Goal: Browse casually: Explore the website without a specific task or goal

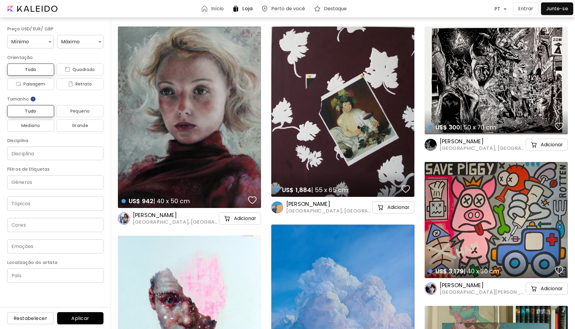
click at [523, 6] on p "Entrar" at bounding box center [525, 8] width 15 height 7
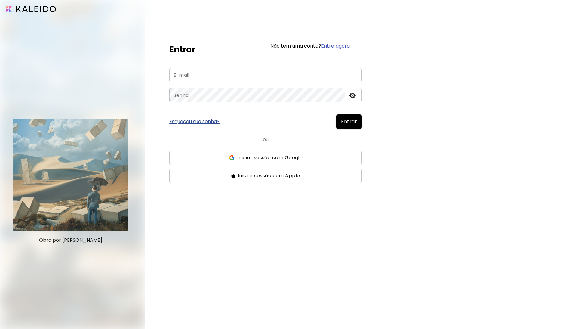
click at [523, 17] on div "Entrar Não tem uma conta? Entre agora E-mail E-mail Senha Senha Esqueceu sua se…" at bounding box center [360, 181] width 430 height 329
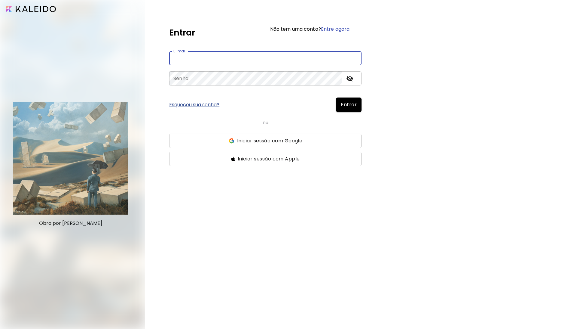
type input "**********"
click at [355, 105] on span "Entrar" at bounding box center [349, 104] width 16 height 7
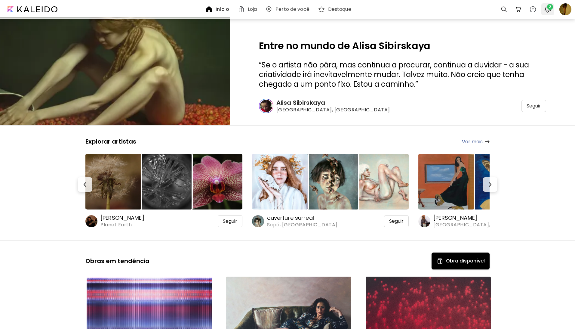
click at [546, 7] on img "button" at bounding box center [547, 9] width 7 height 7
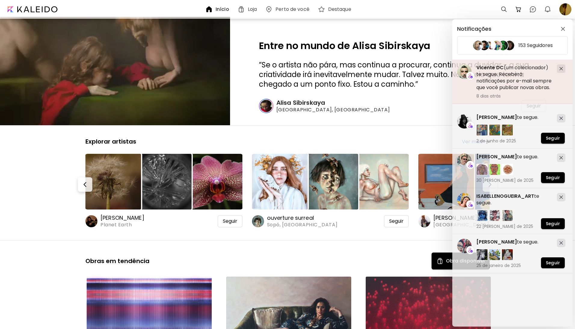
click at [487, 66] on span "Vicente DC" at bounding box center [489, 67] width 27 height 7
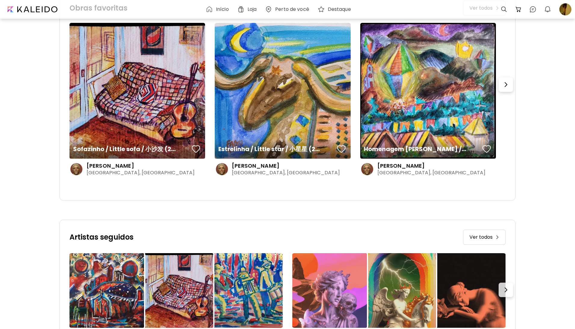
scroll to position [205, 0]
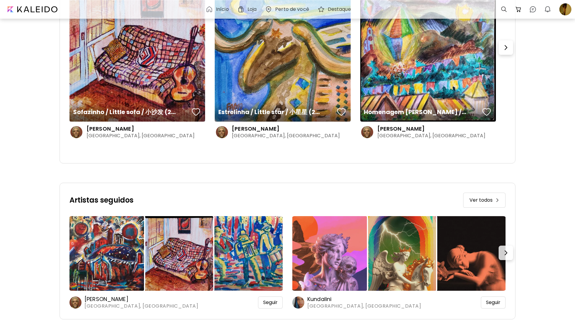
click at [97, 257] on img at bounding box center [106, 253] width 75 height 75
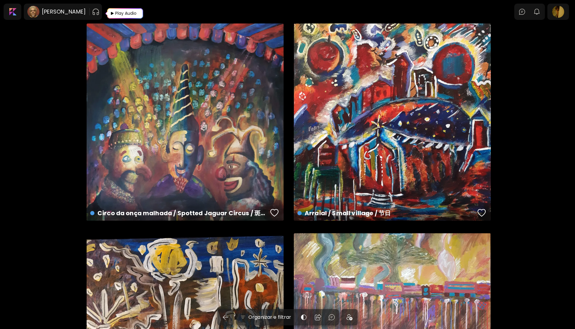
click at [121, 16] on div "Play Audio" at bounding box center [126, 13] width 23 height 11
click at [49, 10] on h6 "[PERSON_NAME]" at bounding box center [64, 11] width 44 height 7
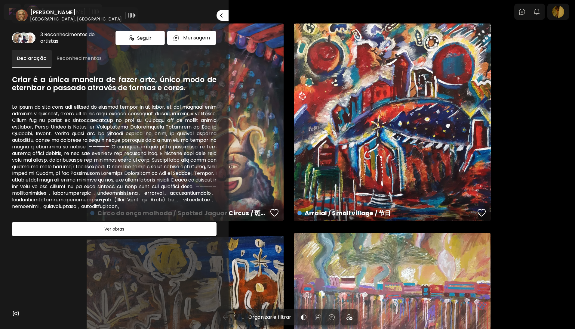
click at [143, 40] on span "Seguir" at bounding box center [144, 38] width 14 height 8
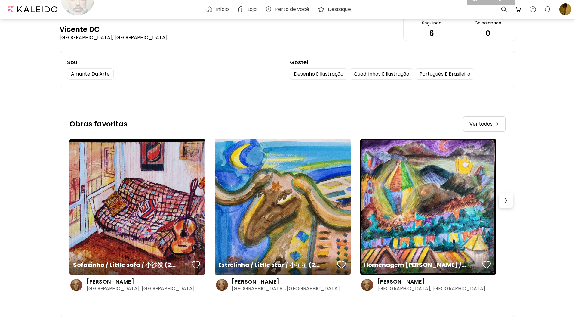
scroll to position [2, 0]
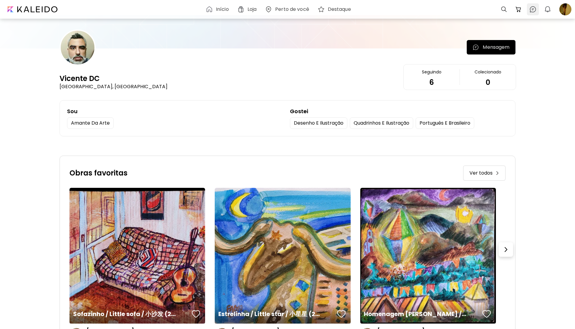
click at [534, 9] on img at bounding box center [532, 9] width 7 height 7
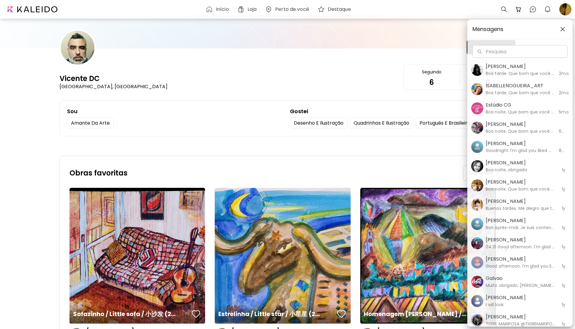
click at [501, 66] on h5 "[PERSON_NAME]" at bounding box center [520, 66] width 69 height 7
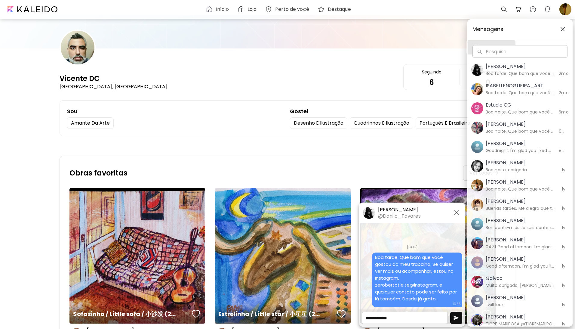
click at [500, 130] on h6 "Boa noite. Que bom que você gostou do meu trabalho. Se quiser ver mais ou acomp…" at bounding box center [520, 131] width 69 height 7
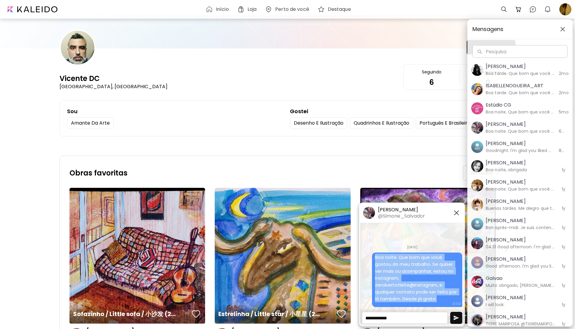
drag, startPoint x: 375, startPoint y: 263, endPoint x: 437, endPoint y: 299, distance: 71.8
click at [437, 299] on div "Boa noite. Que bom que você gostou do meu trabalho. Se quiser ver mais ou acomp…" at bounding box center [417, 278] width 84 height 48
copy span "Boa noite. Que bom que você gostou do meu trabalho. Se quiser ver mais ou acomp…"
click at [457, 211] on img "button" at bounding box center [456, 212] width 7 height 7
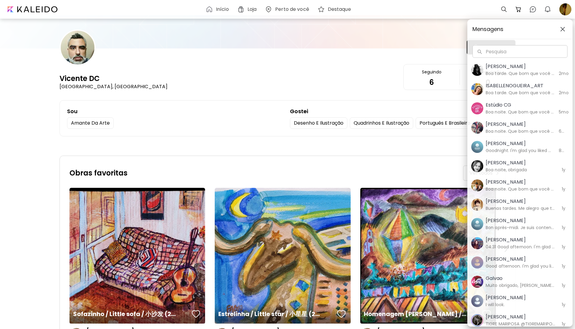
click at [564, 27] on img "button" at bounding box center [562, 29] width 5 height 5
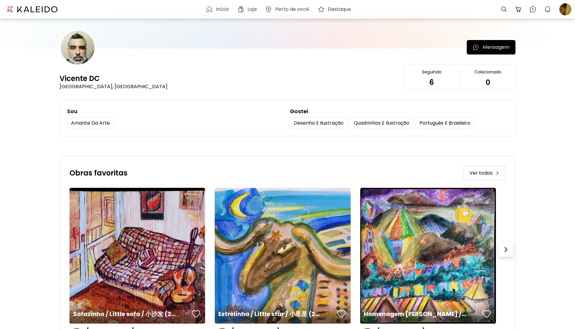
click at [487, 44] on p "Mensagem" at bounding box center [496, 47] width 27 height 7
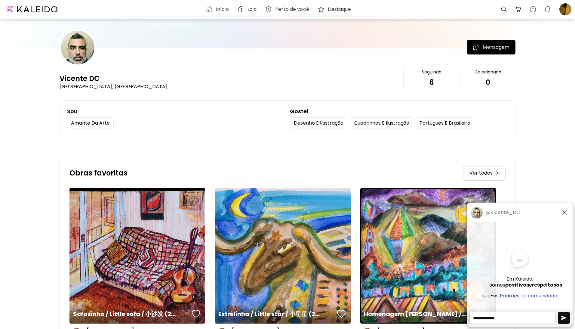
click at [495, 320] on textarea at bounding box center [512, 318] width 86 height 12
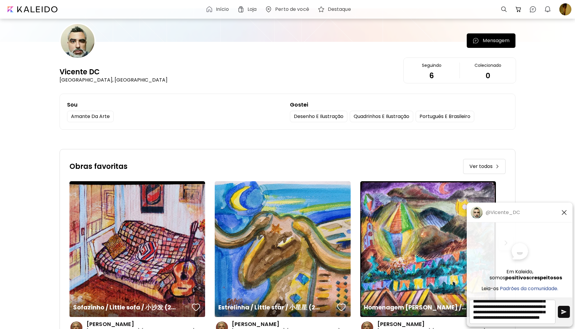
scroll to position [18, 0]
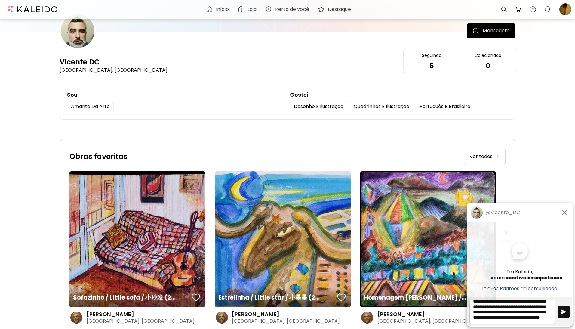
click at [546, 317] on textarea "**********" at bounding box center [512, 312] width 86 height 24
type textarea "**********"
click at [563, 310] on img "button" at bounding box center [564, 312] width 6 height 6
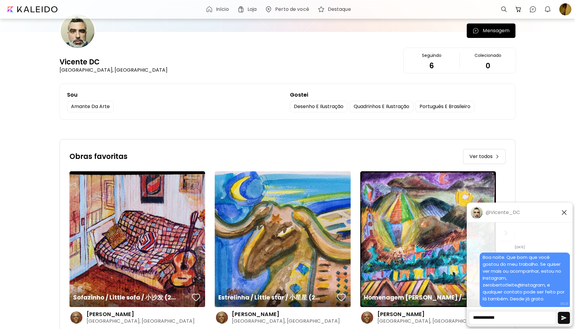
scroll to position [0, 0]
click at [567, 212] on img "button" at bounding box center [564, 212] width 7 height 7
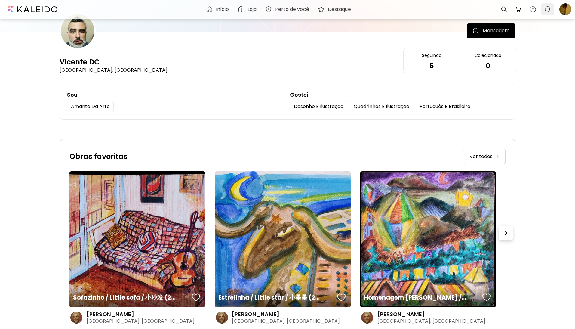
click at [545, 13] on img "button" at bounding box center [547, 9] width 7 height 7
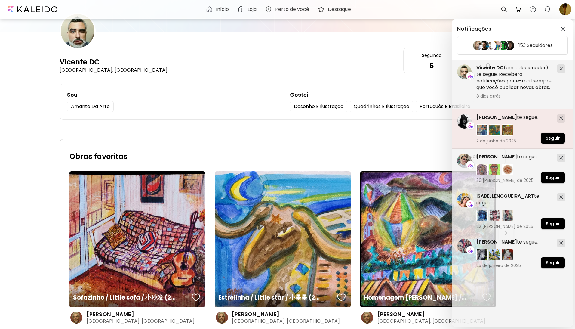
click at [511, 115] on span "[PERSON_NAME]" at bounding box center [496, 117] width 41 height 7
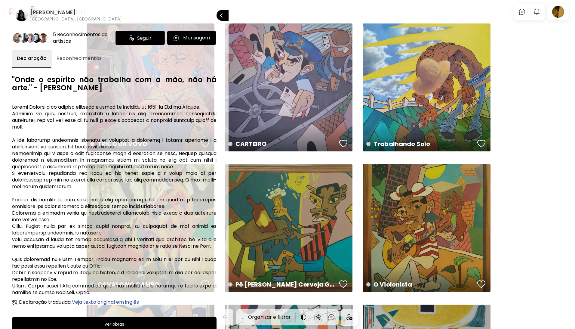
click at [195, 35] on p "Mensagem" at bounding box center [196, 37] width 27 height 7
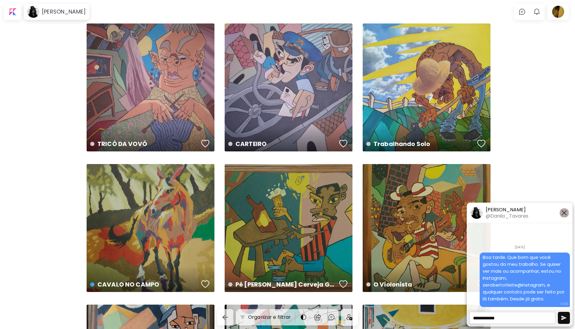
click at [565, 211] on img "button" at bounding box center [564, 212] width 7 height 7
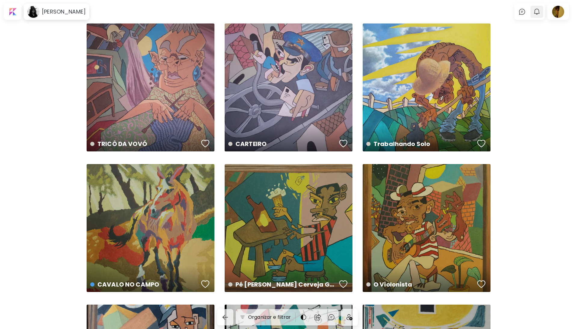
click at [540, 13] on img "button" at bounding box center [536, 11] width 7 height 7
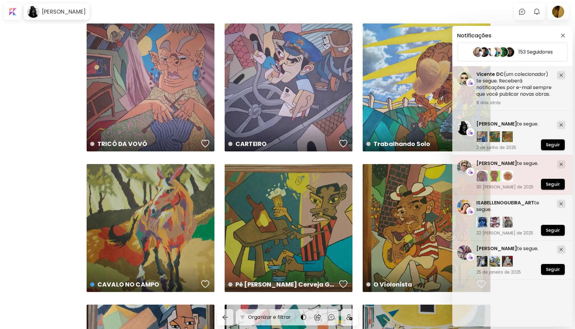
click at [496, 162] on span "[PERSON_NAME]" at bounding box center [496, 163] width 41 height 7
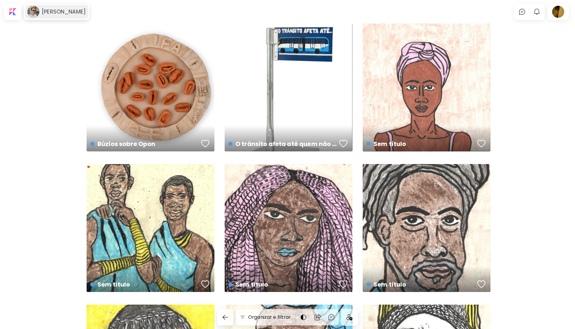
click at [65, 15] on h6 "[PERSON_NAME]" at bounding box center [64, 11] width 44 height 7
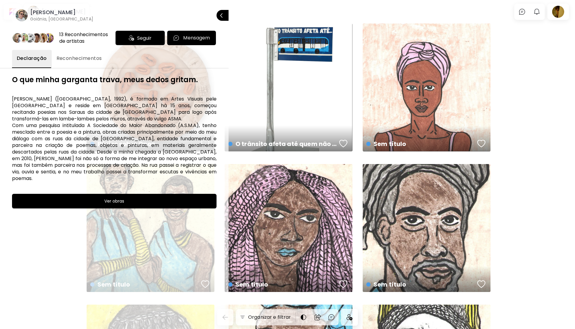
click at [198, 36] on p "Mensagem" at bounding box center [196, 37] width 27 height 7
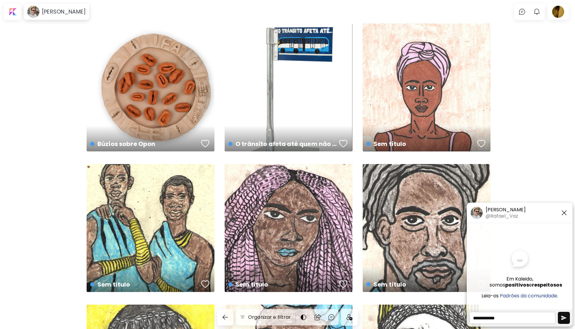
click at [520, 318] on textarea at bounding box center [512, 318] width 86 height 12
type textarea "**********"
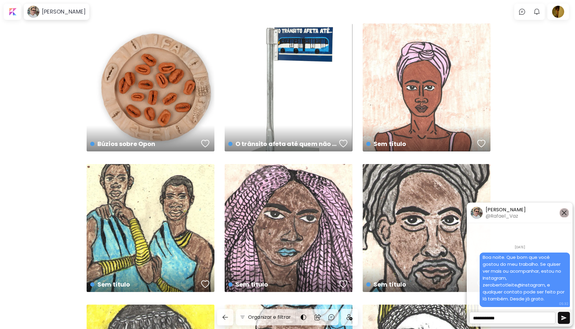
click at [566, 213] on img "button" at bounding box center [564, 212] width 7 height 7
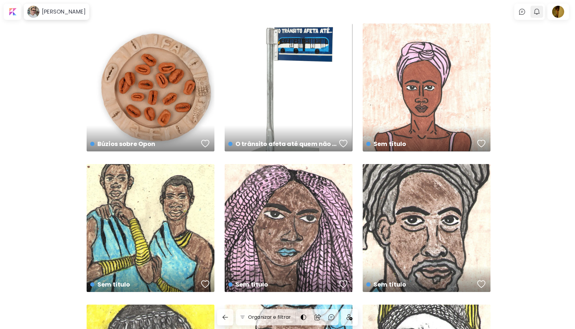
click at [538, 15] on img "button" at bounding box center [536, 11] width 7 height 7
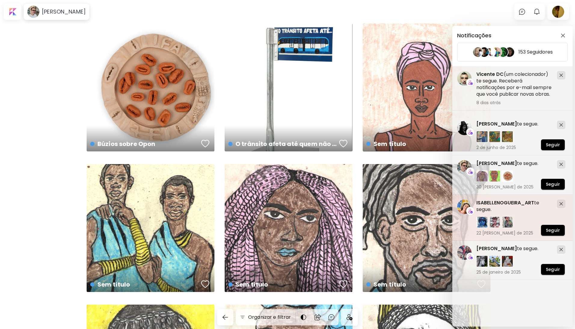
click at [502, 200] on span "ISABELLENOGUEIRA_ART" at bounding box center [505, 202] width 58 height 7
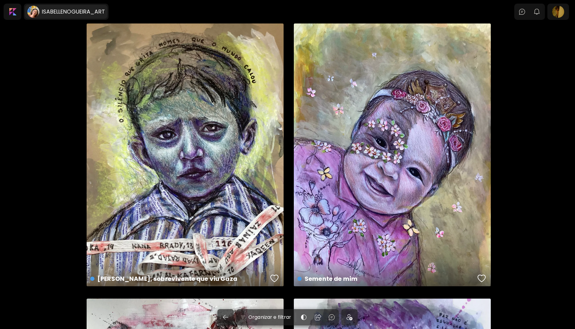
click at [79, 12] on h6 "ISABELLENOGUEIRA_ART" at bounding box center [73, 11] width 63 height 7
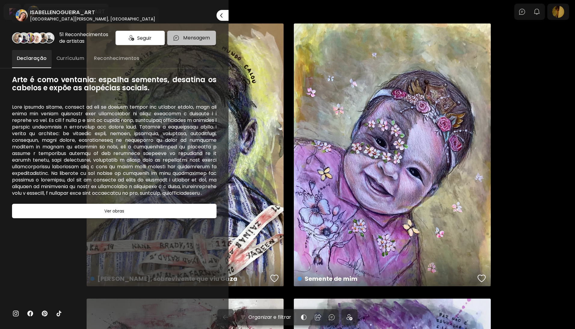
click at [189, 40] on p "Mensagem" at bounding box center [196, 37] width 27 height 7
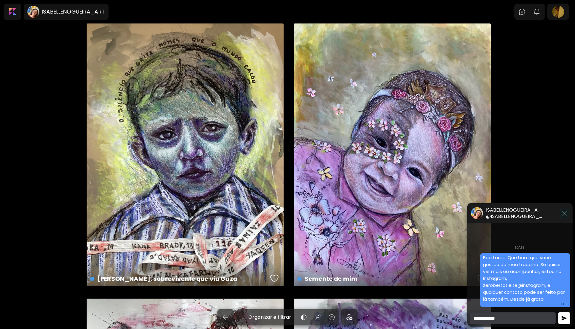
click at [565, 214] on img "button" at bounding box center [564, 212] width 7 height 7
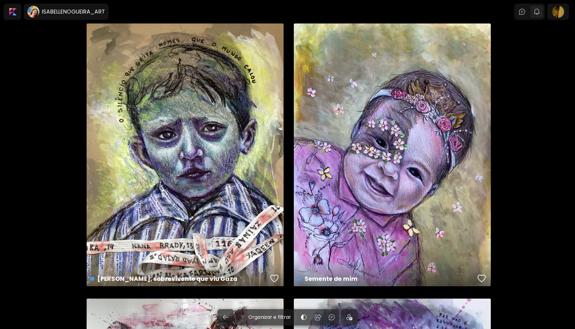
click at [539, 13] on img "button" at bounding box center [536, 11] width 7 height 7
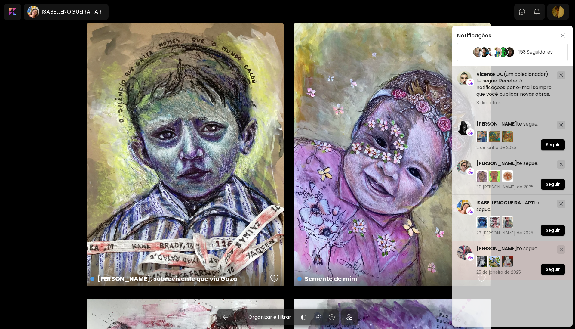
click at [497, 247] on span "[PERSON_NAME]" at bounding box center [496, 248] width 41 height 7
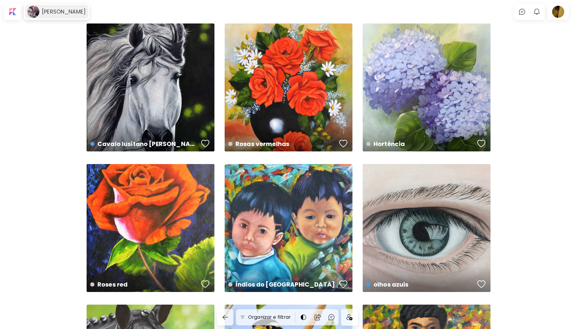
click at [80, 12] on h6 "[PERSON_NAME]" at bounding box center [64, 11] width 44 height 7
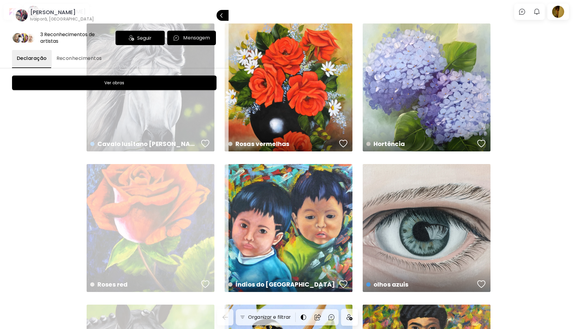
click at [193, 43] on button "Mensagem" at bounding box center [191, 38] width 49 height 14
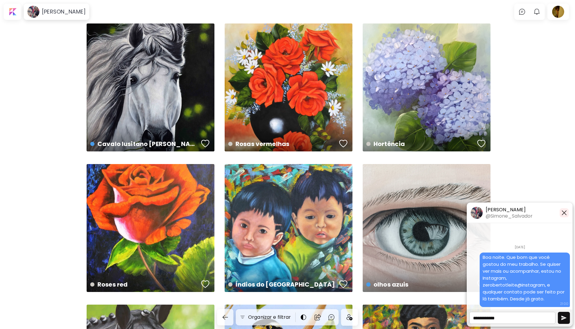
click at [567, 211] on img "button" at bounding box center [564, 212] width 7 height 7
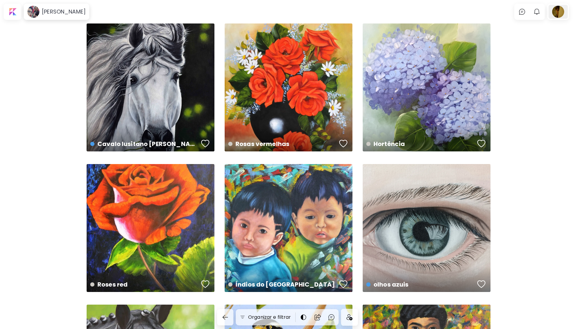
click at [563, 14] on div at bounding box center [558, 12] width 19 height 14
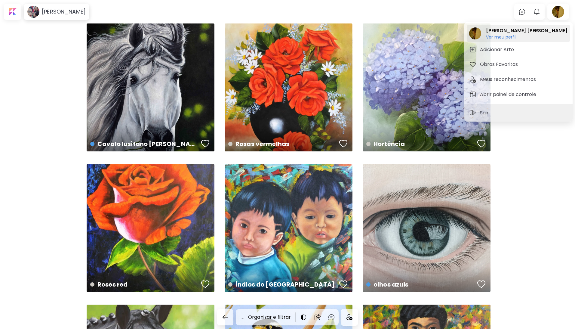
click at [502, 35] on h6 "Ver meu perfil" at bounding box center [526, 36] width 81 height 5
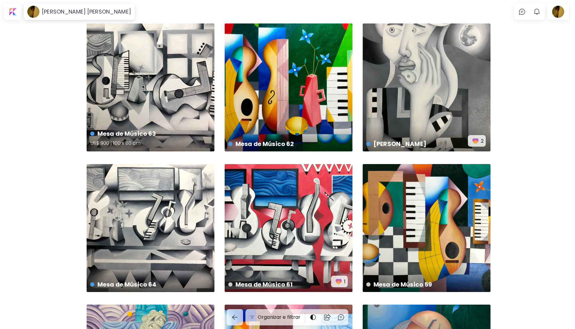
click at [149, 103] on div "Mesa de Músico 63 US$ 900 | 100 x 80 cm" at bounding box center [151, 87] width 128 height 128
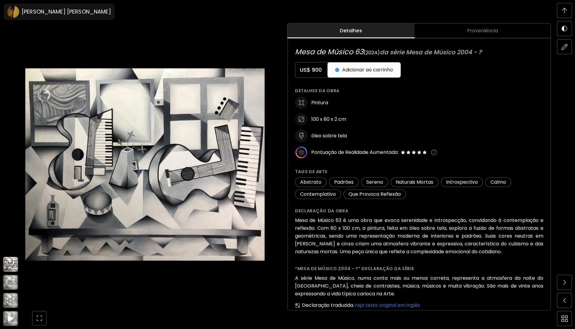
scroll to position [292, 0]
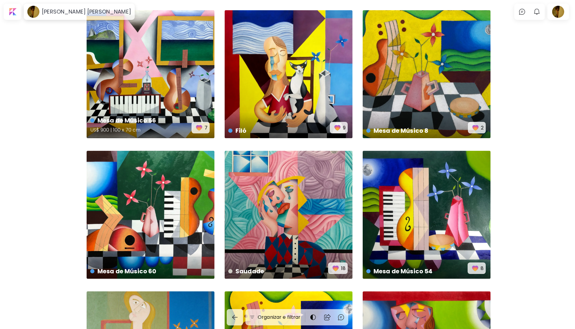
scroll to position [470, 0]
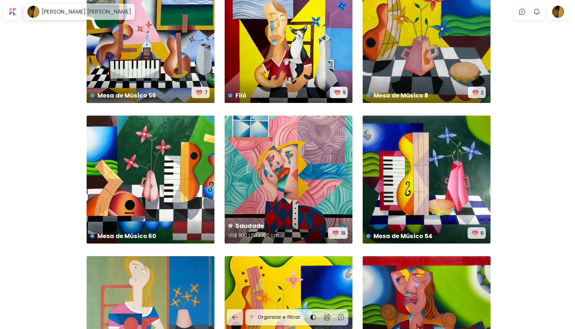
click at [299, 172] on div "Saudade US$ 900 | 80 x 100 cm 18" at bounding box center [289, 179] width 128 height 128
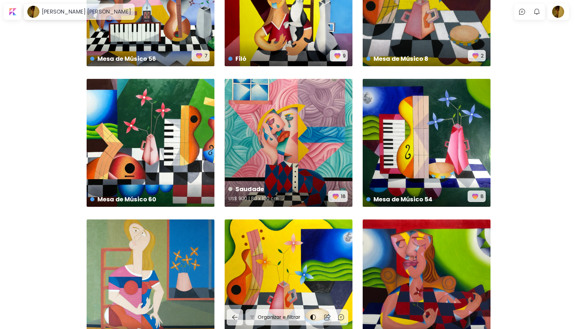
scroll to position [538, 0]
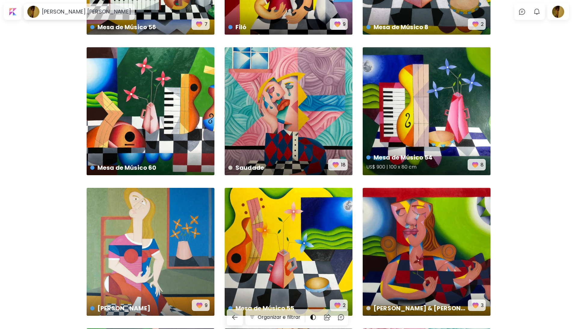
click at [408, 145] on div "Mesa de Músico 54 US$ 900 | 100 x 80 cm 8" at bounding box center [427, 111] width 128 height 128
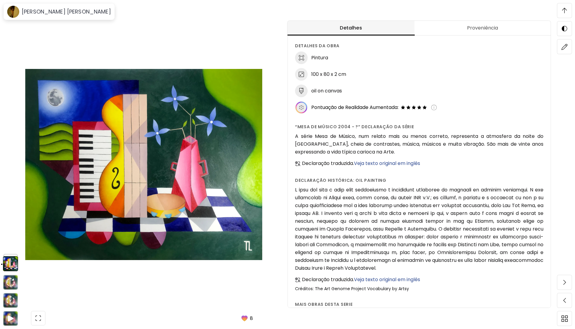
click at [458, 28] on span "Proveniência" at bounding box center [482, 27] width 129 height 7
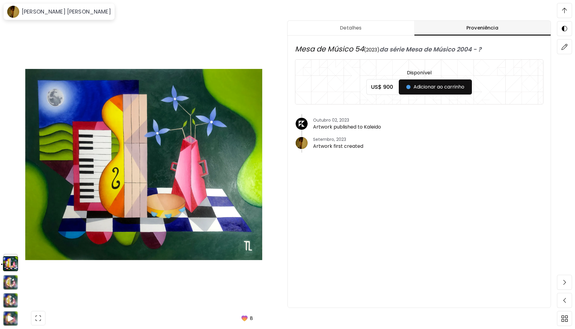
click at [5, 282] on div at bounding box center [3, 164] width 6 height 329
click at [10, 282] on img at bounding box center [10, 282] width 8 height 8
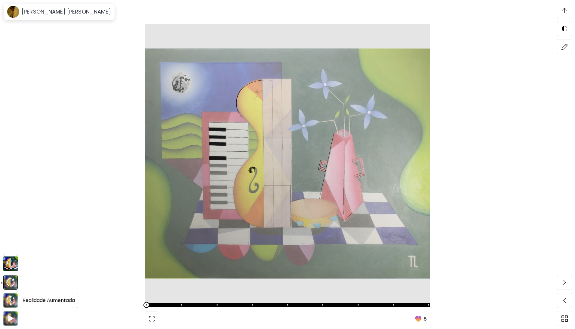
click at [11, 295] on icon "animation" at bounding box center [11, 300] width 10 height 10
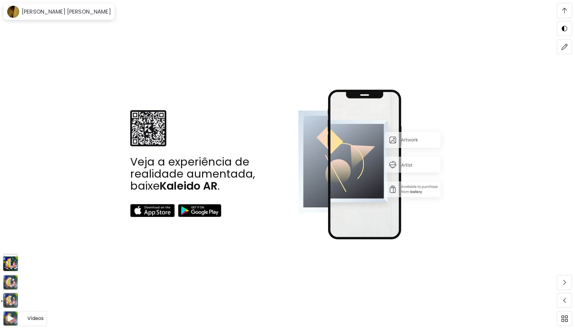
click at [15, 313] on img at bounding box center [10, 318] width 14 height 14
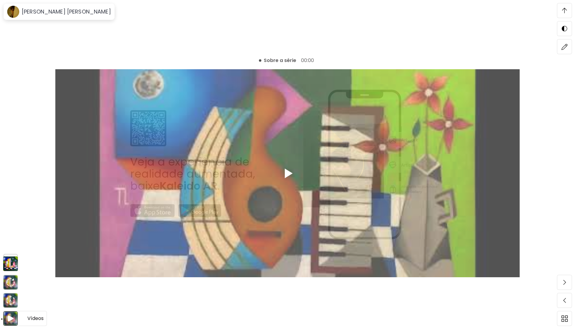
scroll to position [3589, 0]
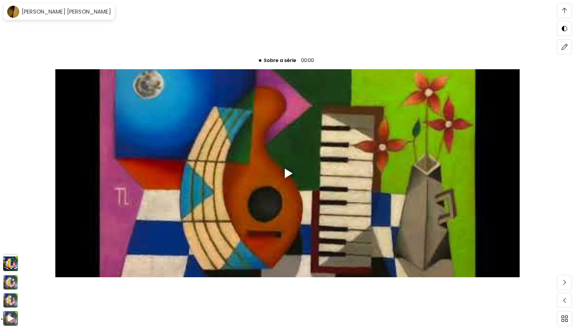
click at [285, 170] on div at bounding box center [287, 173] width 19 height 19
